Goal: Task Accomplishment & Management: Use online tool/utility

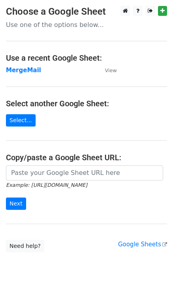
click at [21, 74] on td "MergeMail" at bounding box center [51, 70] width 91 height 9
click at [23, 73] on strong "MergeMail" at bounding box center [23, 70] width 35 height 7
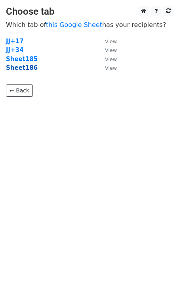
click at [23, 69] on strong "Sheet186" at bounding box center [22, 67] width 32 height 7
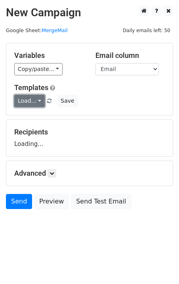
click at [28, 98] on link "Load..." at bounding box center [29, 101] width 31 height 12
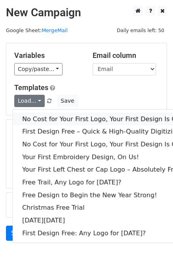
click at [56, 118] on link "No Cost for Your First Logo, Your First Design Is On Us!" at bounding box center [108, 119] width 190 height 13
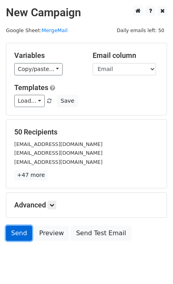
click at [15, 233] on link "Send" at bounding box center [19, 233] width 26 height 15
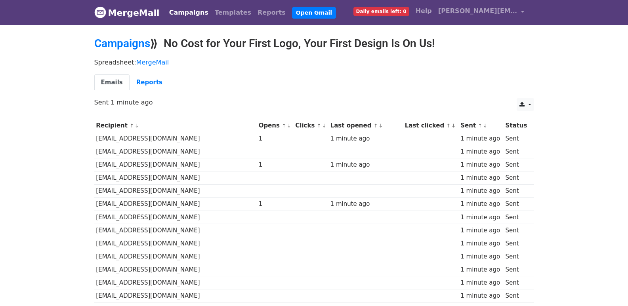
scroll to position [552, 0]
